Goal: Task Accomplishment & Management: Use online tool/utility

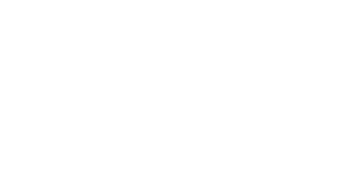
scroll to position [753, 0]
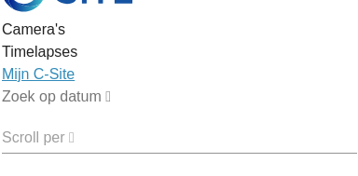
scroll to position [37, 0]
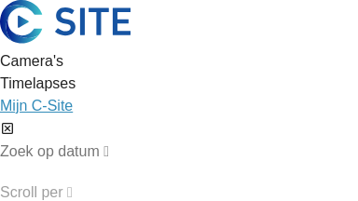
click at [15, 121] on icon at bounding box center [7, 129] width 15 height 16
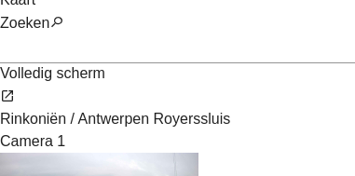
scroll to position [179, 0]
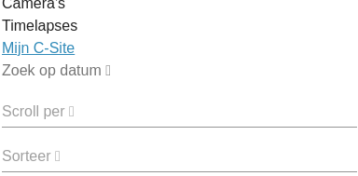
scroll to position [75, 0]
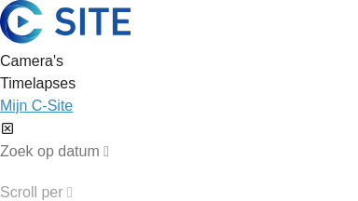
click at [15, 121] on icon at bounding box center [7, 129] width 15 height 16
